Goal: Transaction & Acquisition: Book appointment/travel/reservation

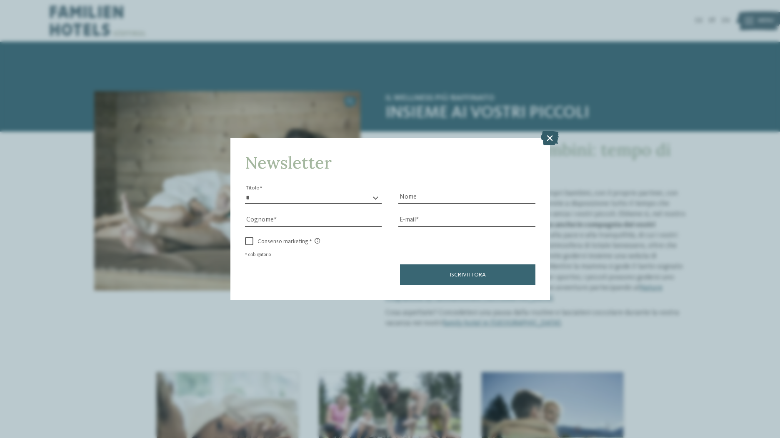
click at [553, 130] on icon at bounding box center [550, 137] width 18 height 15
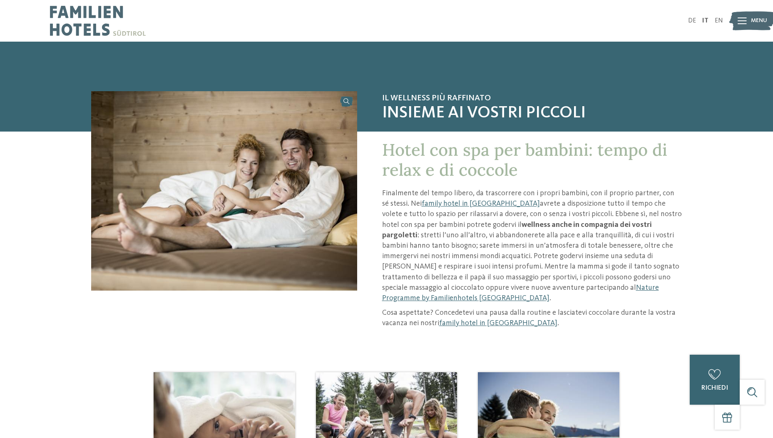
click at [327, 285] on img at bounding box center [224, 190] width 266 height 199
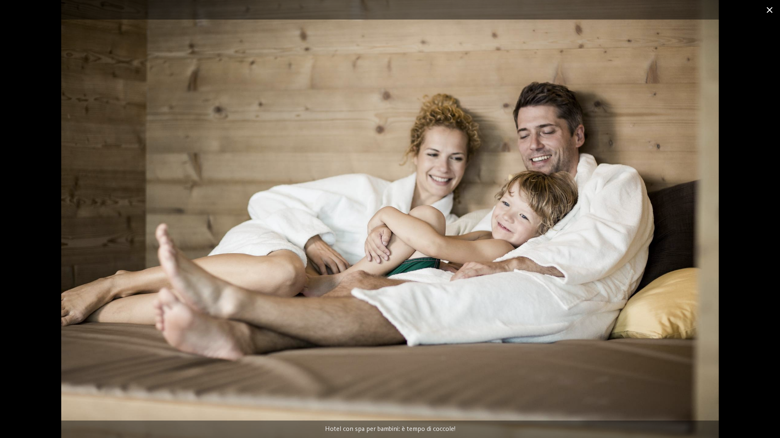
click at [767, 11] on span at bounding box center [769, 10] width 21 height 20
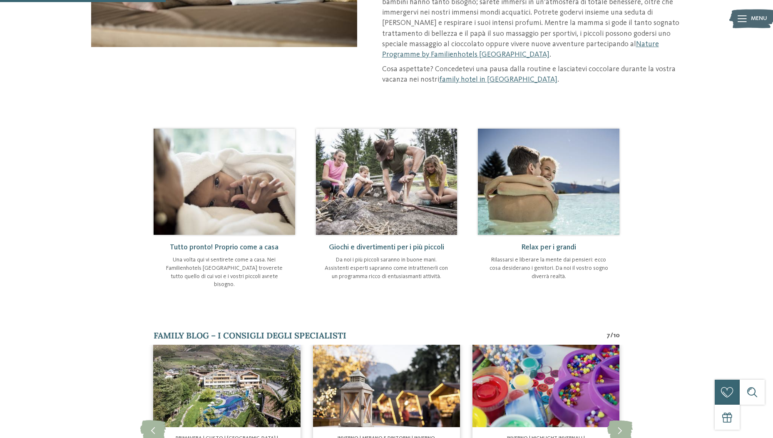
scroll to position [247, 0]
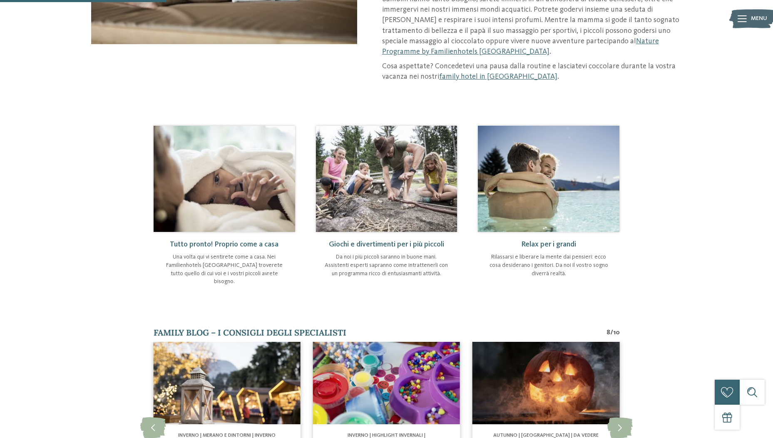
click at [559, 187] on img at bounding box center [549, 179] width 142 height 106
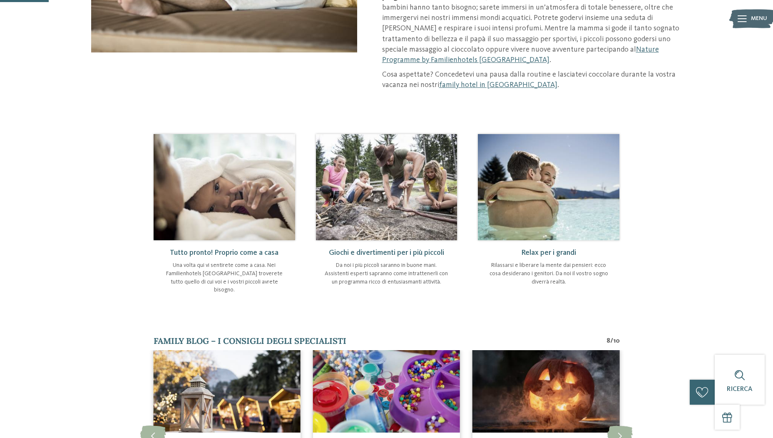
scroll to position [0, 0]
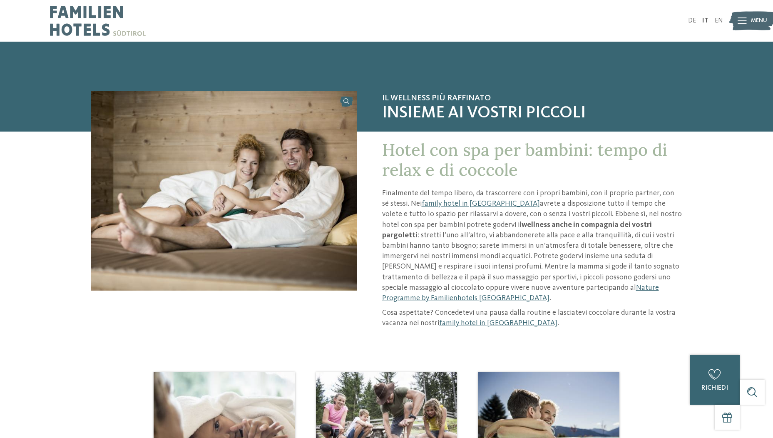
click at [756, 17] on span "Menu" at bounding box center [759, 21] width 16 height 8
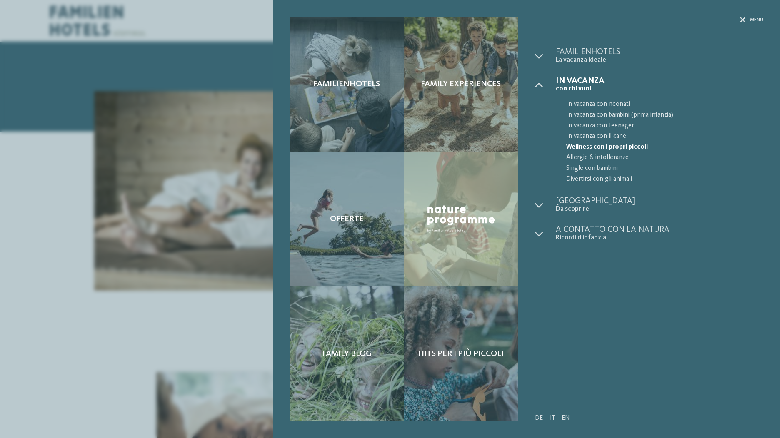
click at [57, 208] on div "Familienhotels Family experiences Offerte" at bounding box center [390, 219] width 780 height 438
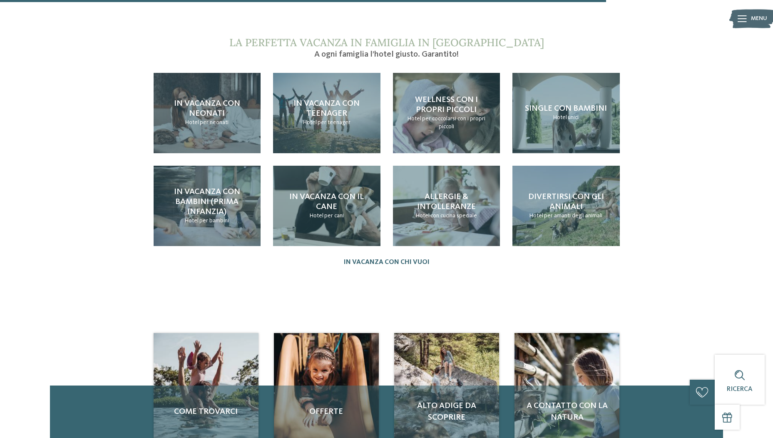
scroll to position [899, 0]
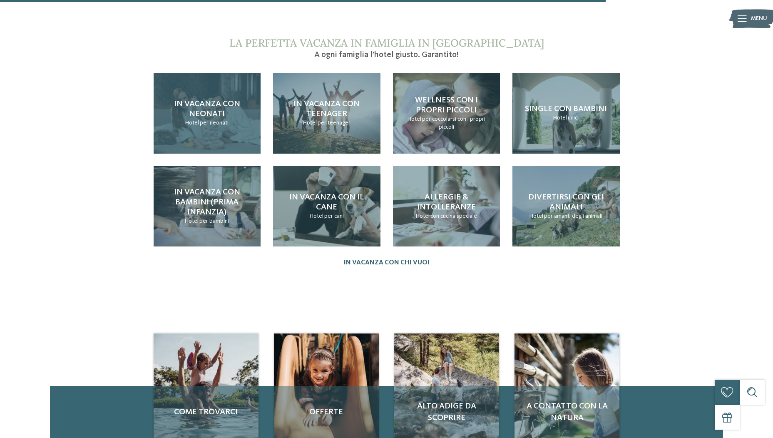
drag, startPoint x: 57, startPoint y: 208, endPoint x: 199, endPoint y: 74, distance: 195.3
click at [199, 100] on span "In vacanza con neonati" at bounding box center [207, 109] width 66 height 18
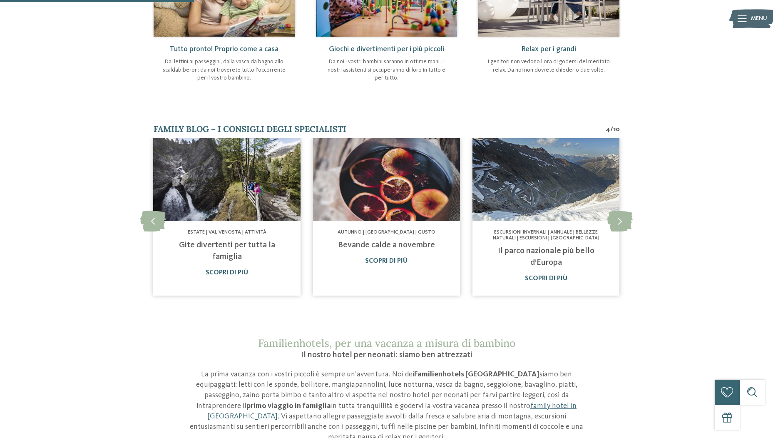
scroll to position [436, 0]
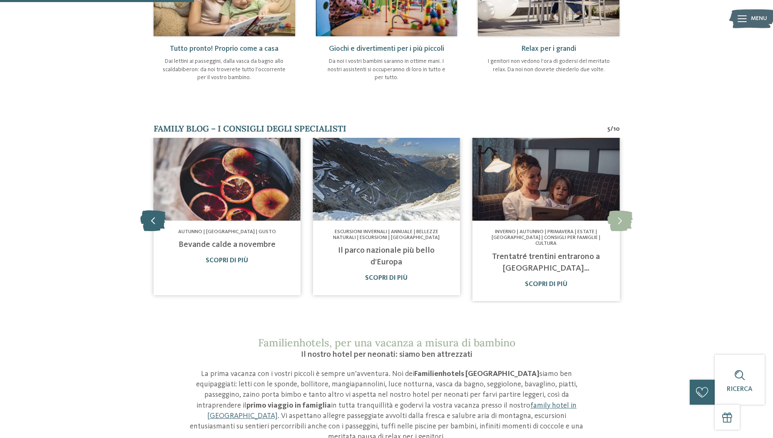
click at [150, 217] on icon at bounding box center [152, 220] width 25 height 21
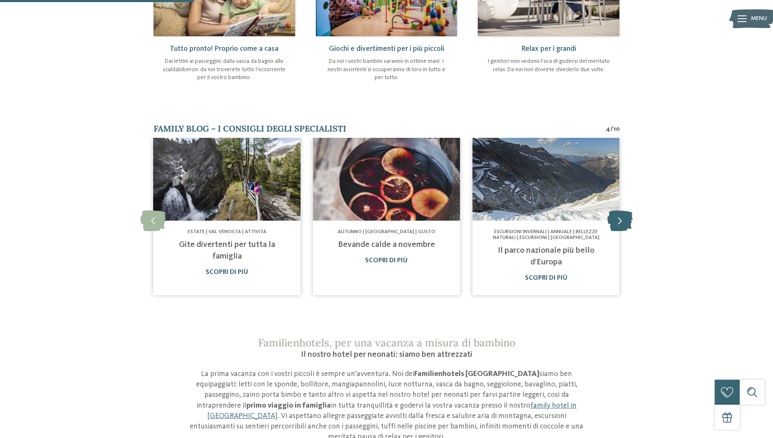
click at [609, 221] on icon at bounding box center [620, 220] width 25 height 21
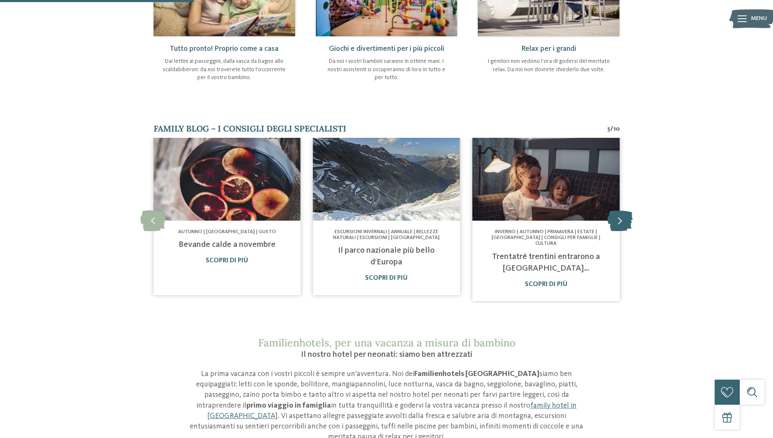
click at [609, 221] on icon at bounding box center [620, 220] width 25 height 21
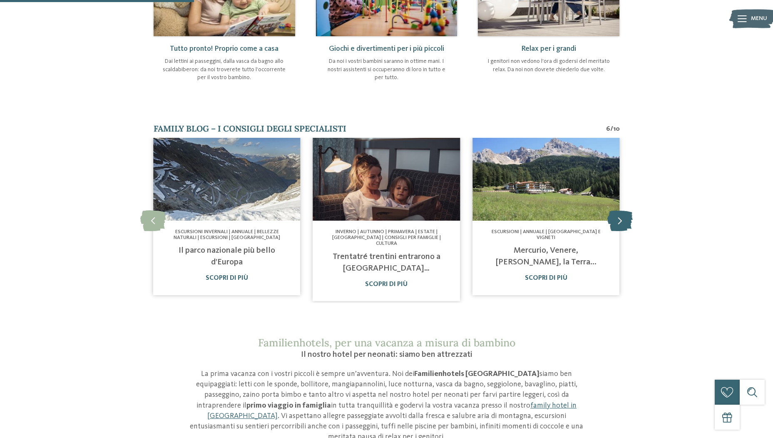
click at [618, 211] on icon at bounding box center [620, 220] width 25 height 21
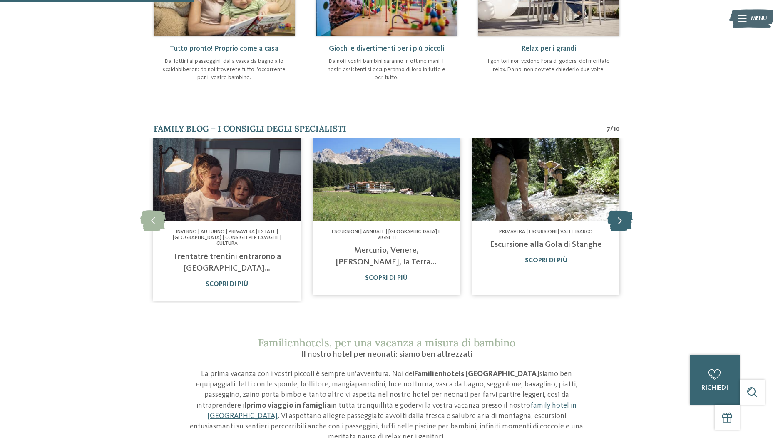
click at [618, 211] on icon at bounding box center [620, 220] width 25 height 21
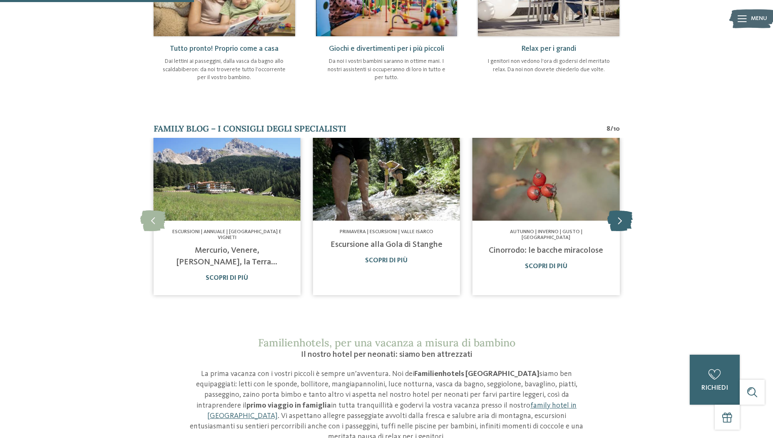
click at [618, 211] on icon at bounding box center [620, 220] width 25 height 21
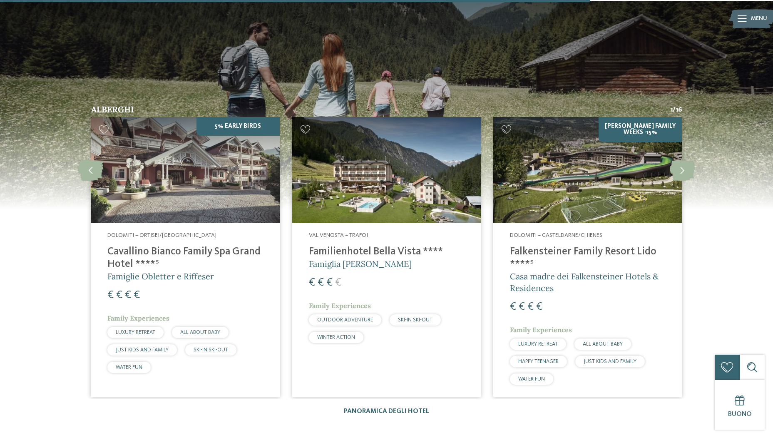
scroll to position [1328, 0]
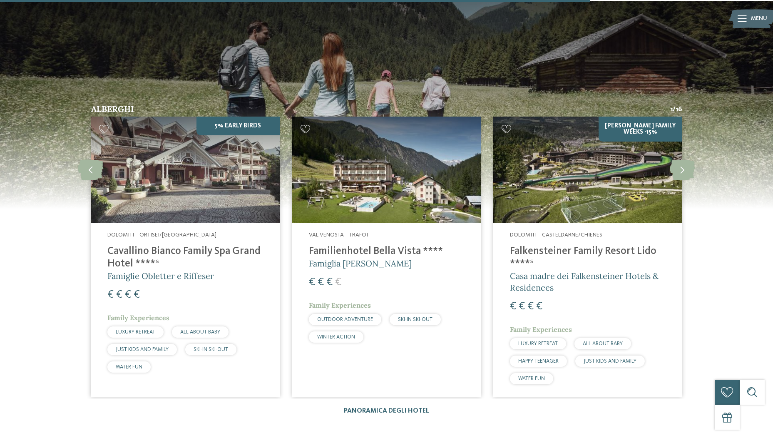
click at [564, 167] on img at bounding box center [587, 170] width 189 height 106
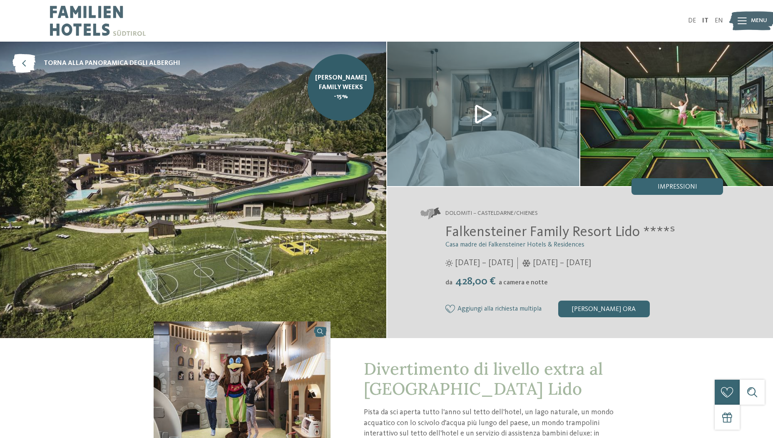
click at [233, 200] on img at bounding box center [193, 190] width 386 height 296
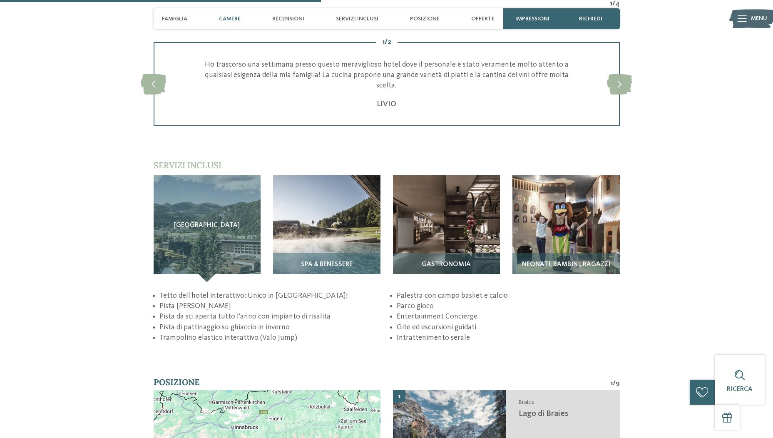
scroll to position [1149, 0]
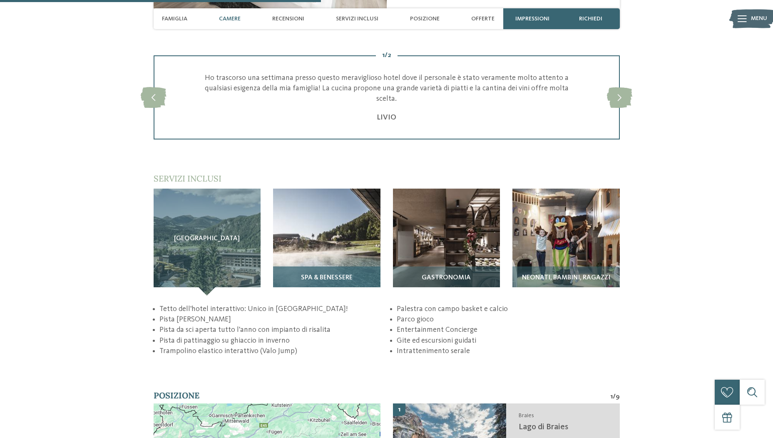
click at [334, 257] on img at bounding box center [326, 242] width 107 height 107
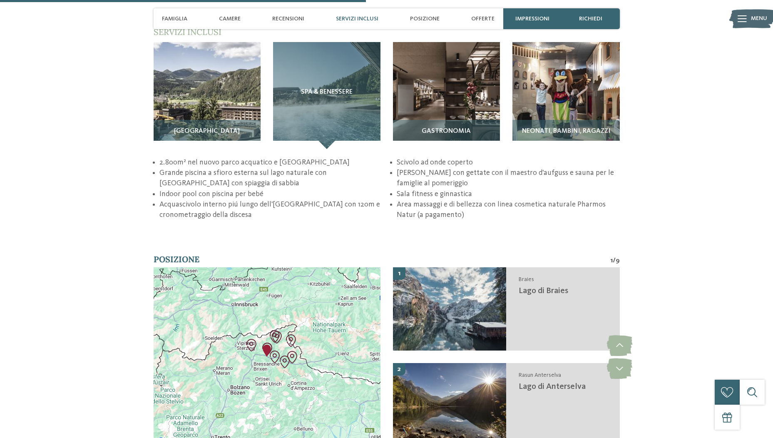
scroll to position [1272, 0]
